Goal: Browse casually

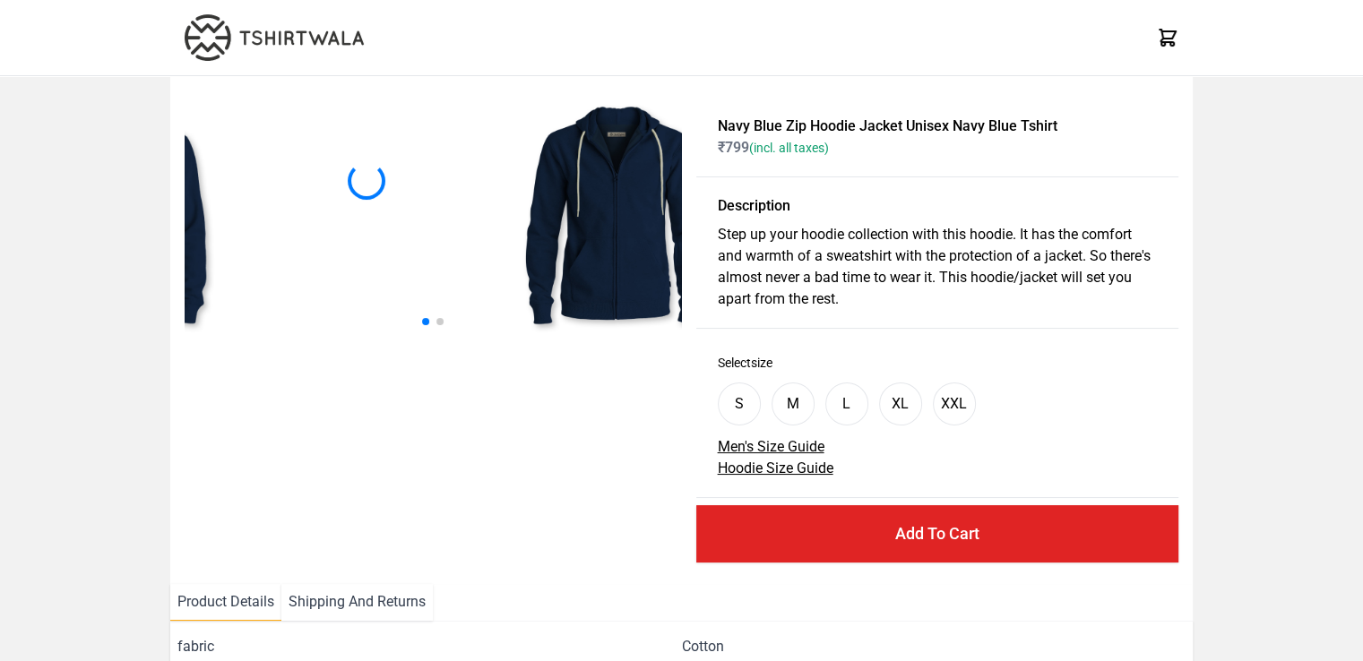
click at [296, 237] on div at bounding box center [433, 216] width 496 height 250
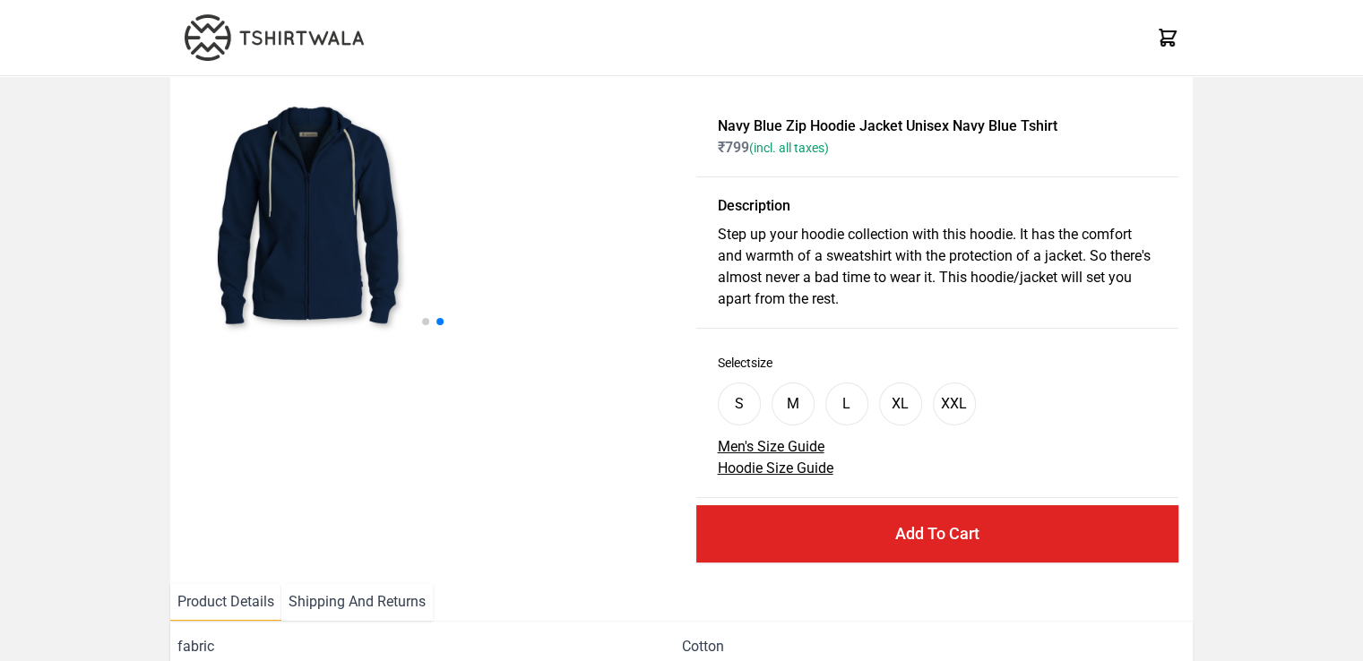
click at [267, 255] on img at bounding box center [308, 216] width 250 height 250
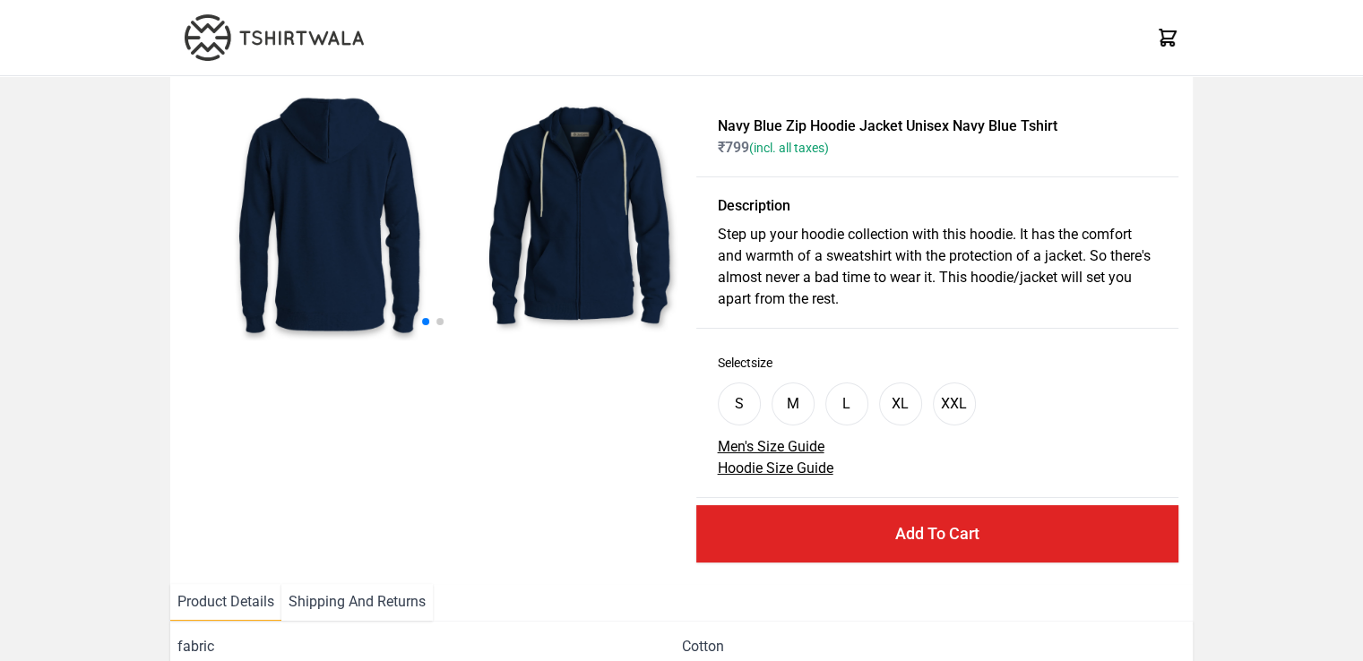
click at [617, 215] on div at bounding box center [452, 216] width 496 height 250
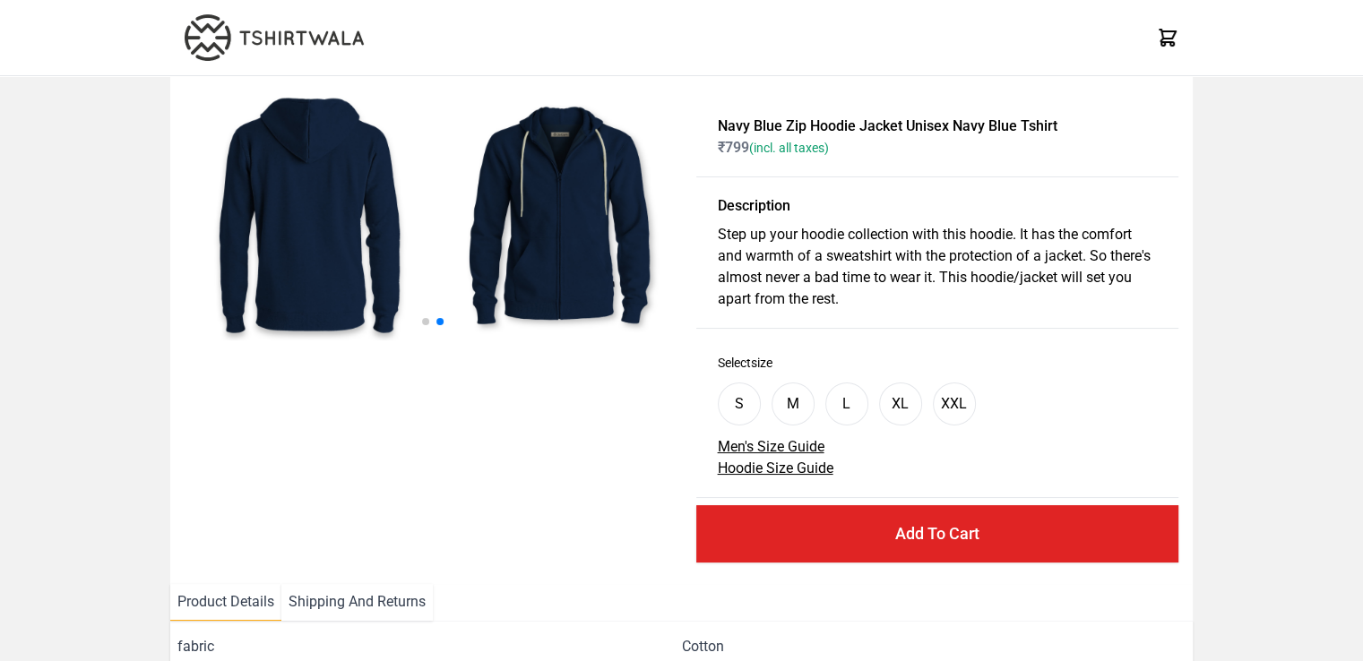
click at [598, 216] on div at bounding box center [433, 216] width 496 height 250
click at [346, 211] on img at bounding box center [310, 216] width 250 height 250
click at [369, 241] on img at bounding box center [310, 216] width 250 height 250
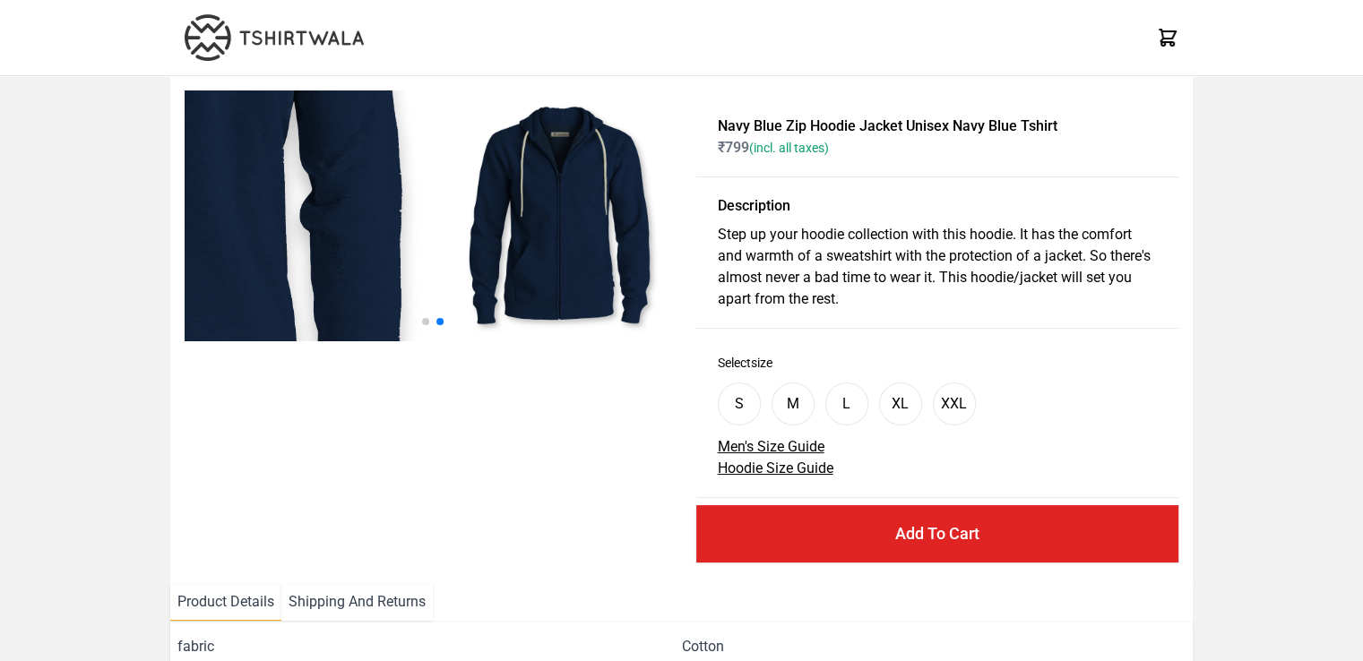
click at [332, 233] on img at bounding box center [131, 137] width 750 height 750
click at [332, 234] on img at bounding box center [131, 137] width 750 height 750
click at [330, 231] on img at bounding box center [131, 138] width 750 height 750
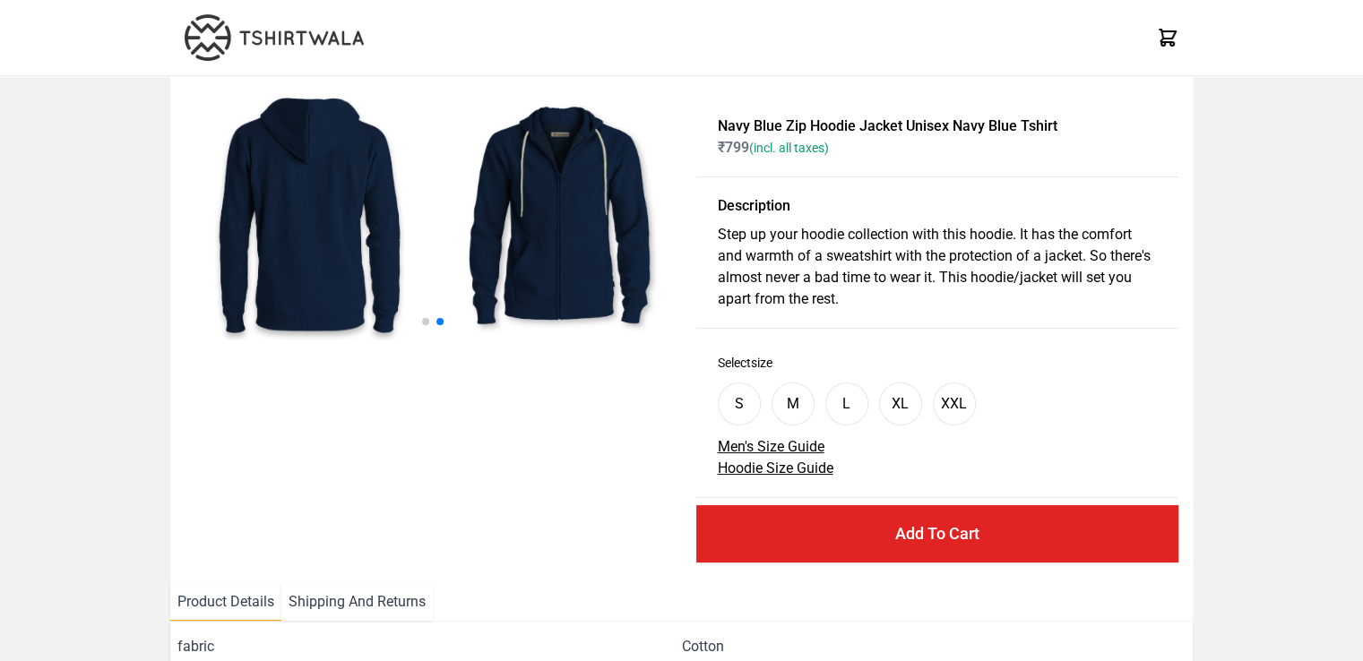
click at [546, 218] on img at bounding box center [560, 216] width 250 height 250
click at [550, 221] on img at bounding box center [560, 216] width 250 height 250
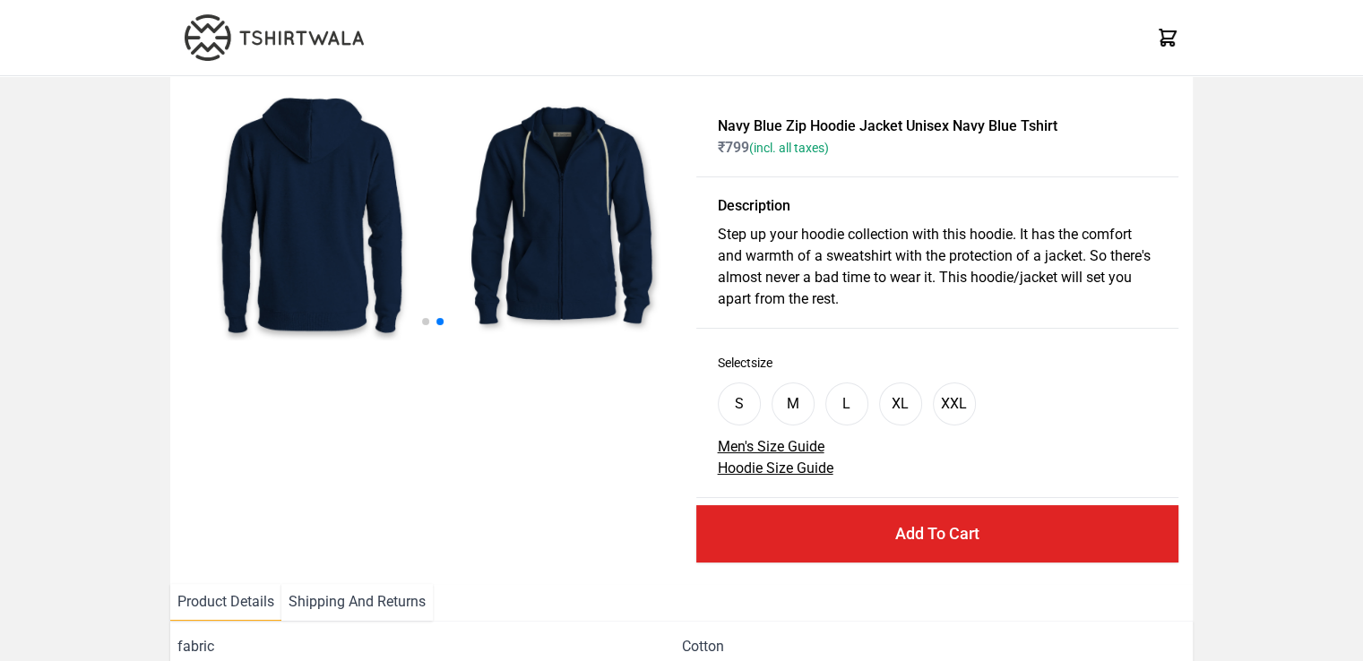
click at [558, 225] on img at bounding box center [562, 216] width 250 height 250
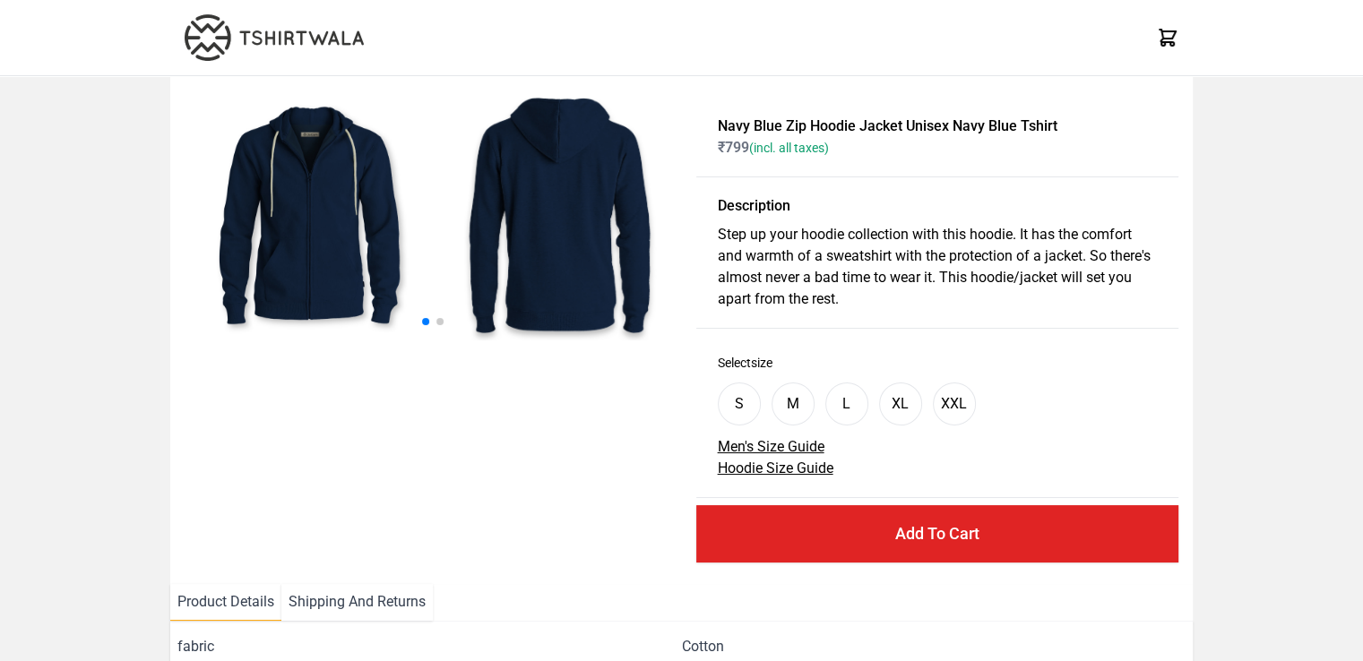
click at [320, 229] on img at bounding box center [310, 216] width 250 height 250
click at [313, 197] on img at bounding box center [310, 216] width 250 height 250
drag, startPoint x: 1362, startPoint y: 151, endPoint x: 1338, endPoint y: 155, distance: 24.6
click at [1362, 151] on html "X X X Navy Blue Zip Hoodie Jacket Unisex Navy Blue Tshirt ₹ 799 (incl. all taxe…" at bounding box center [681, 513] width 1363 height 1027
